Goal: Information Seeking & Learning: Check status

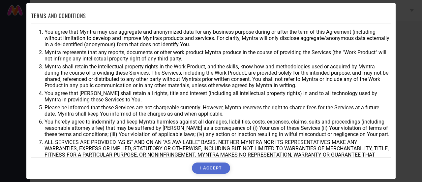
scroll to position [48, 0]
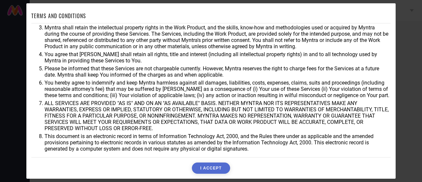
click at [215, 167] on button "I ACCEPT" at bounding box center [211, 167] width 38 height 11
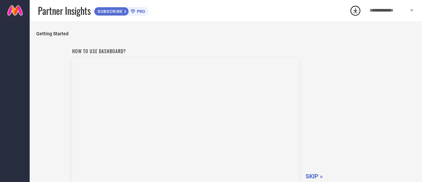
scroll to position [1, 0]
click at [358, 12] on icon at bounding box center [356, 11] width 12 height 12
click at [378, 78] on div "How to use dashboard? SKIP »" at bounding box center [226, 113] width 308 height 140
click at [320, 174] on span "SKIP »" at bounding box center [314, 174] width 17 height 7
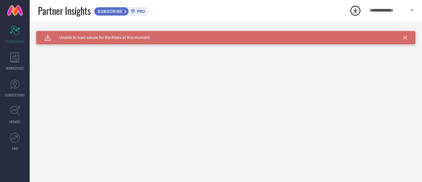
click at [405, 36] on icon at bounding box center [406, 38] width 4 height 4
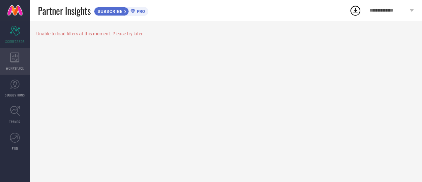
click at [11, 65] on div "WORKSPACE" at bounding box center [15, 61] width 30 height 26
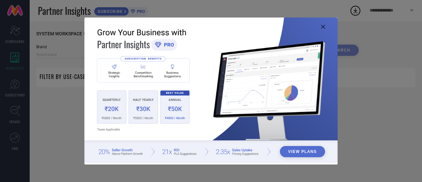
click at [323, 28] on icon at bounding box center [323, 27] width 4 height 4
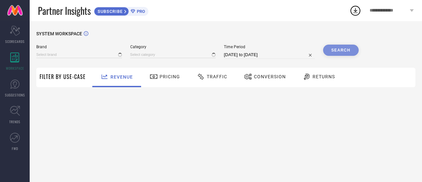
type input "1 STOP FASHION"
type input "All"
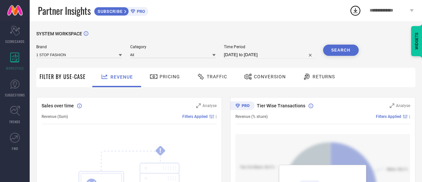
click at [161, 83] on div "Pricing" at bounding box center [165, 77] width 47 height 19
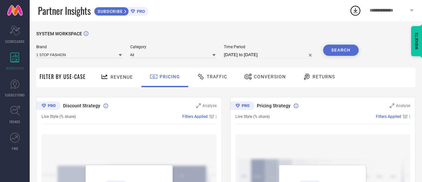
click at [206, 73] on div "Traffic" at bounding box center [212, 76] width 34 height 11
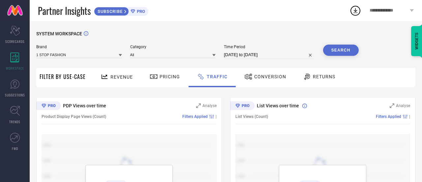
click at [271, 75] on span "Conversion" at bounding box center [270, 76] width 32 height 5
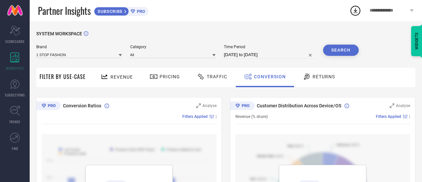
click at [309, 75] on icon at bounding box center [307, 77] width 8 height 8
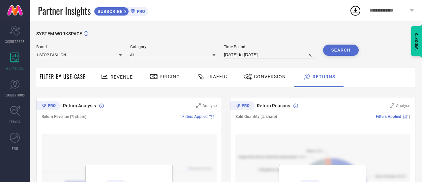
click at [109, 74] on div at bounding box center [106, 77] width 10 height 8
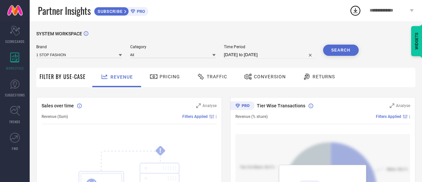
click at [120, 10] on span "SUBSCRIBE" at bounding box center [109, 11] width 30 height 5
click at [24, 91] on link "SUGGESTIONS" at bounding box center [15, 88] width 30 height 26
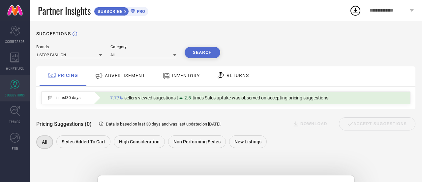
click at [230, 76] on span "RETURNS" at bounding box center [238, 75] width 22 height 5
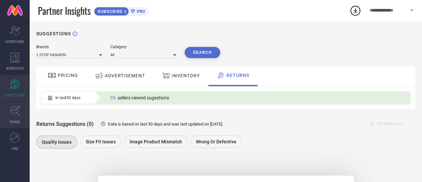
click at [17, 112] on icon at bounding box center [15, 111] width 10 height 10
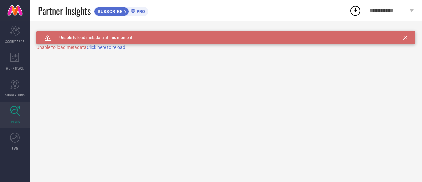
click at [405, 37] on icon at bounding box center [406, 38] width 4 height 4
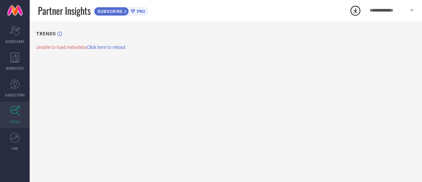
click at [118, 47] on span "Click here to reload." at bounding box center [107, 47] width 40 height 5
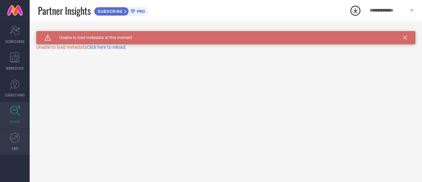
click at [13, 133] on icon at bounding box center [15, 138] width 10 height 10
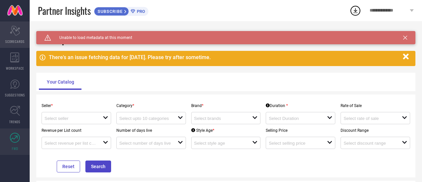
click at [12, 38] on div "Scorecard SCORECARDS" at bounding box center [15, 34] width 30 height 26
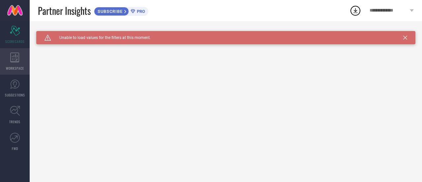
click at [11, 64] on div "WORKSPACE" at bounding box center [15, 61] width 30 height 26
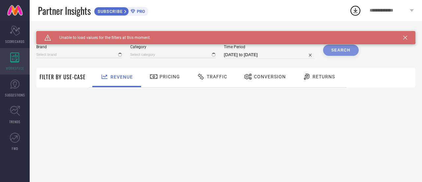
type input "1 STOP FASHION"
type input "All"
